Goal: Information Seeking & Learning: Learn about a topic

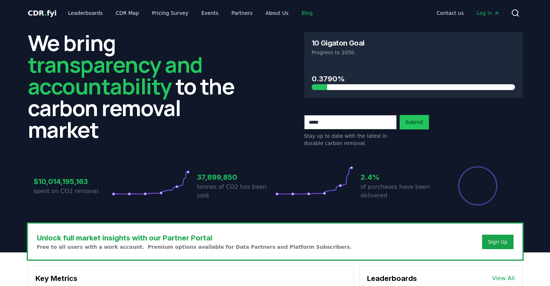
click at [296, 9] on link "Blog" at bounding box center [307, 13] width 23 height 13
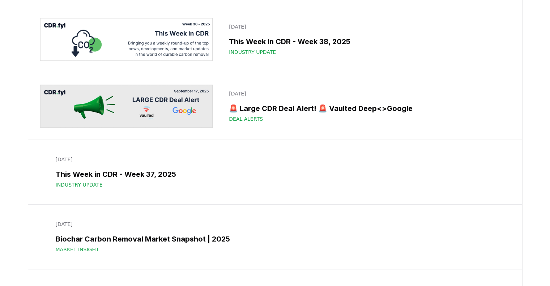
scroll to position [362, 0]
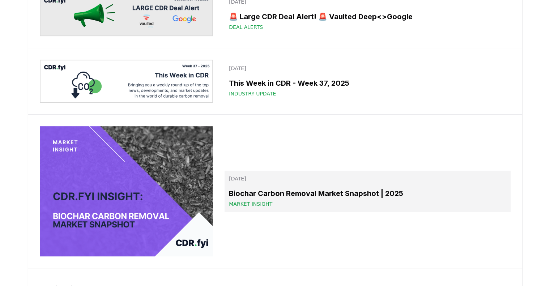
click at [270, 188] on h3 "Biochar Carbon Removal Market Snapshot | 2025" at bounding box center [367, 193] width 277 height 11
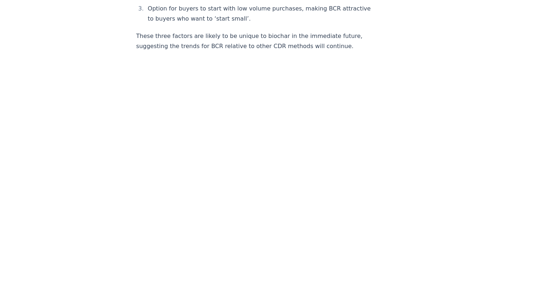
scroll to position [1229, 0]
